Goal: Navigation & Orientation: Find specific page/section

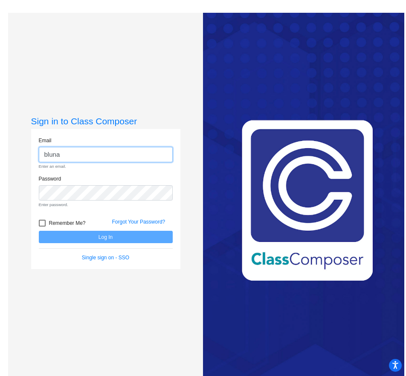
click at [94, 155] on input "bluna" at bounding box center [106, 155] width 134 height 16
type input "[EMAIL_ADDRESS][DOMAIN_NAME]"
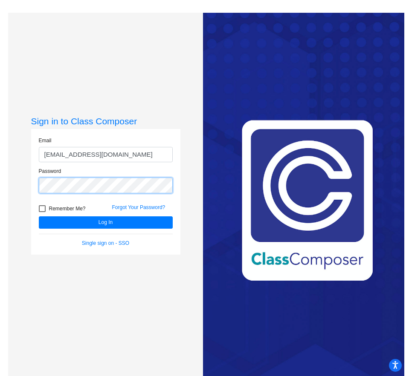
click at [39, 217] on button "Log In" at bounding box center [106, 223] width 134 height 12
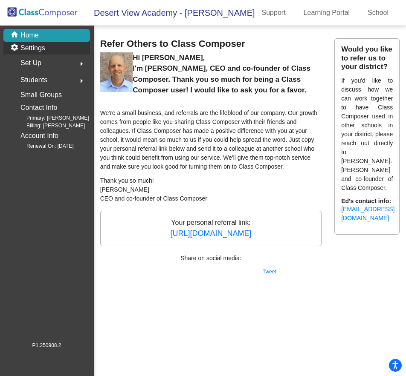
click at [38, 45] on p "Settings" at bounding box center [32, 48] width 25 height 10
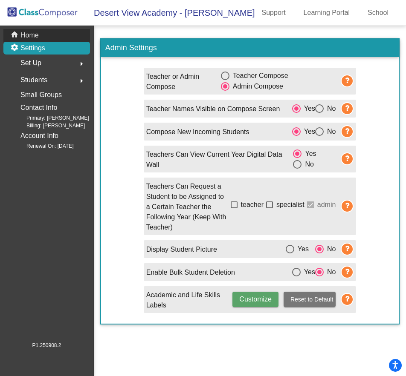
click at [36, 40] on p "Home" at bounding box center [29, 35] width 18 height 10
